Goal: Browse casually: Explore the website without a specific task or goal

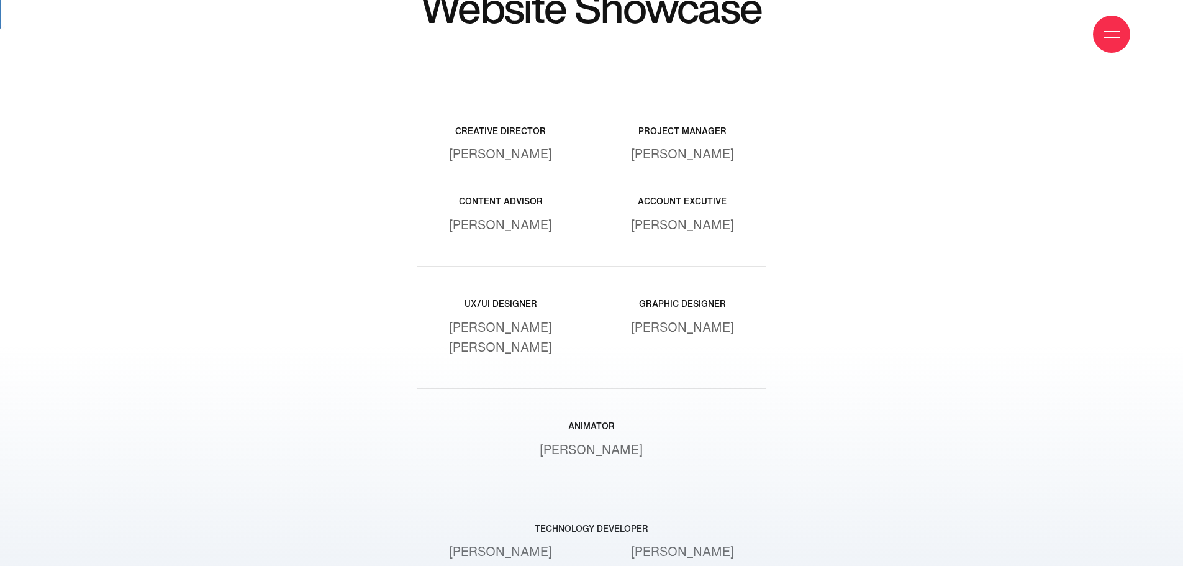
scroll to position [15293, 0]
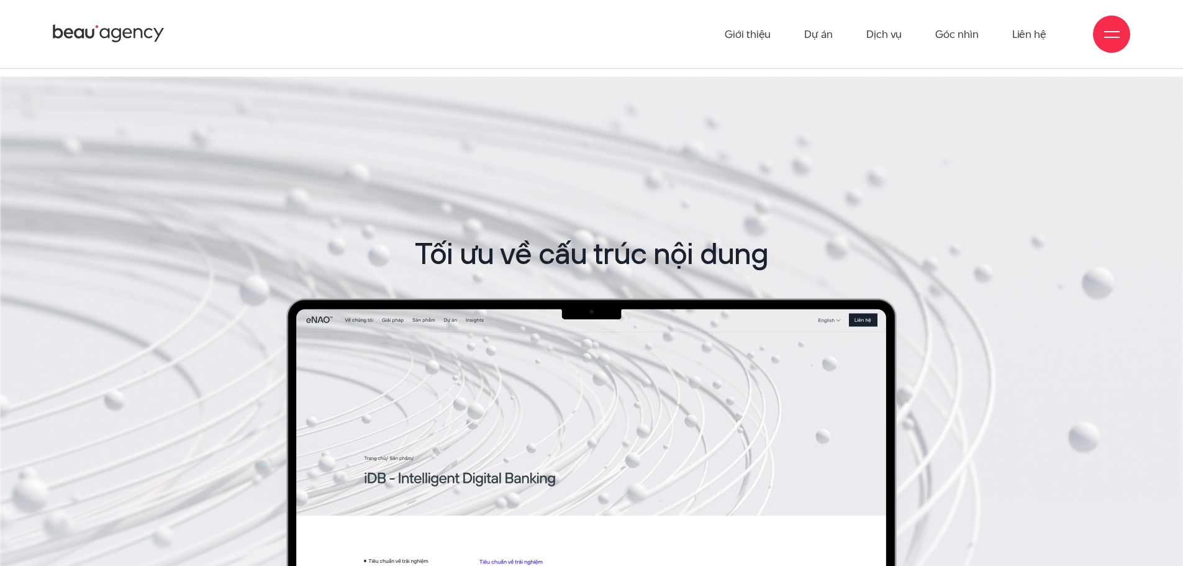
scroll to position [8884, 0]
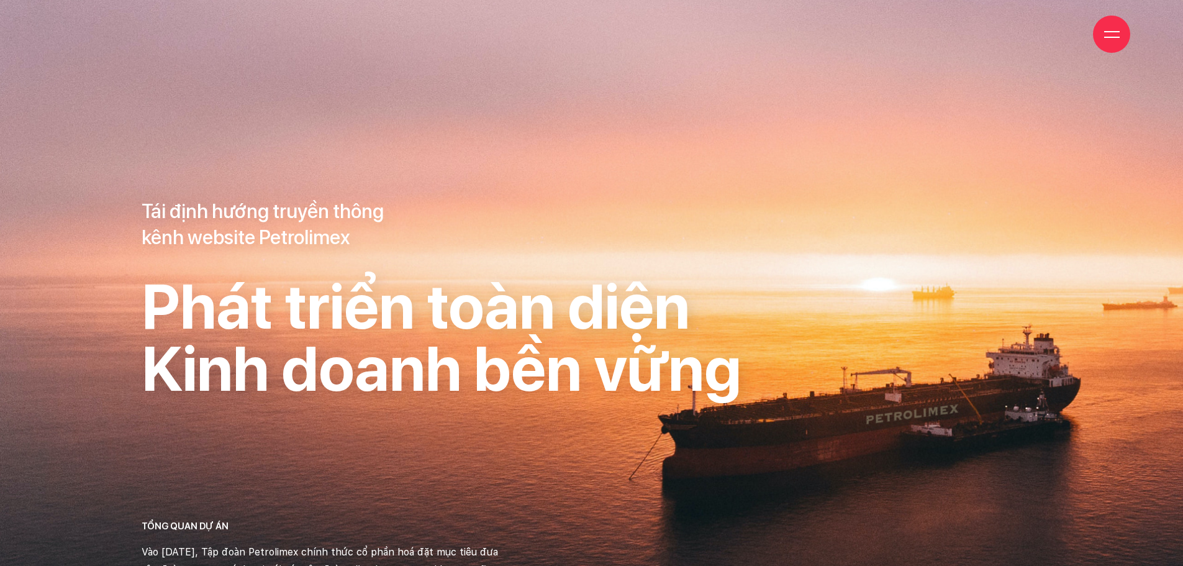
scroll to position [9443, 0]
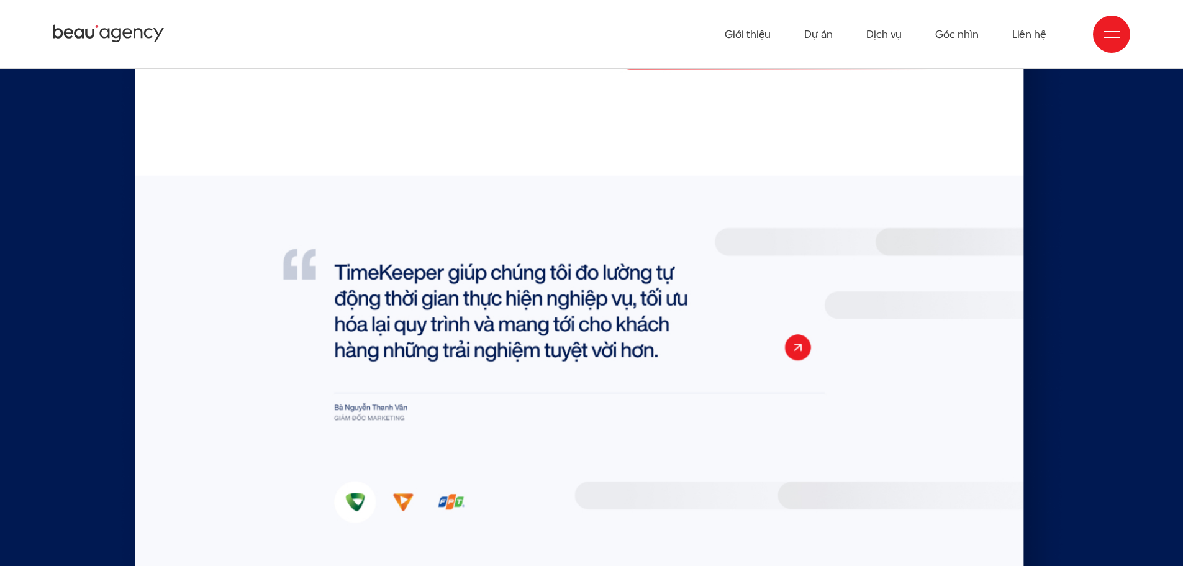
scroll to position [6958, 0]
